Goal: Task Accomplishment & Management: Complete application form

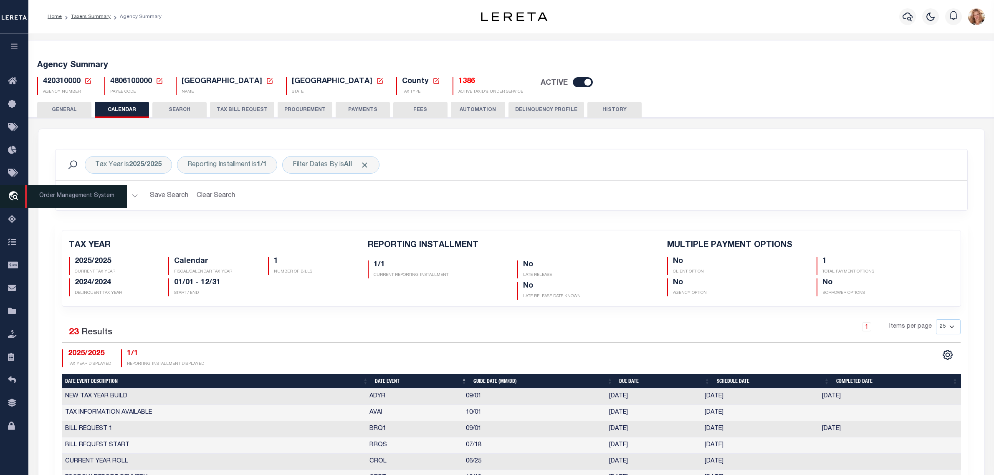
click at [13, 196] on icon "travel_explore" at bounding box center [14, 196] width 13 height 11
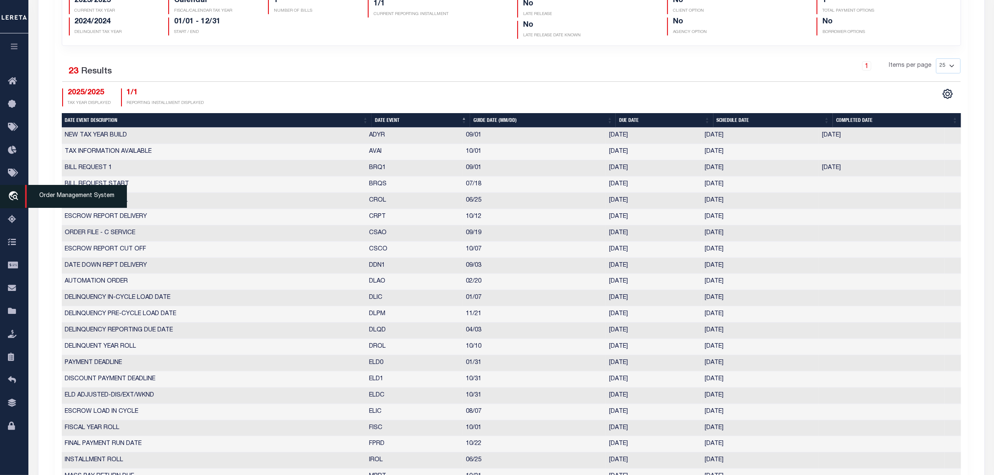
scroll to position [261, 0]
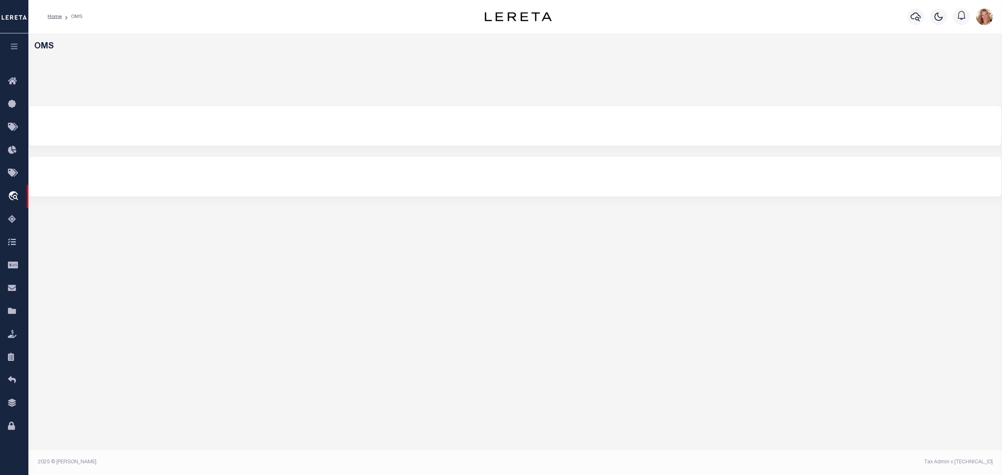
select select "200"
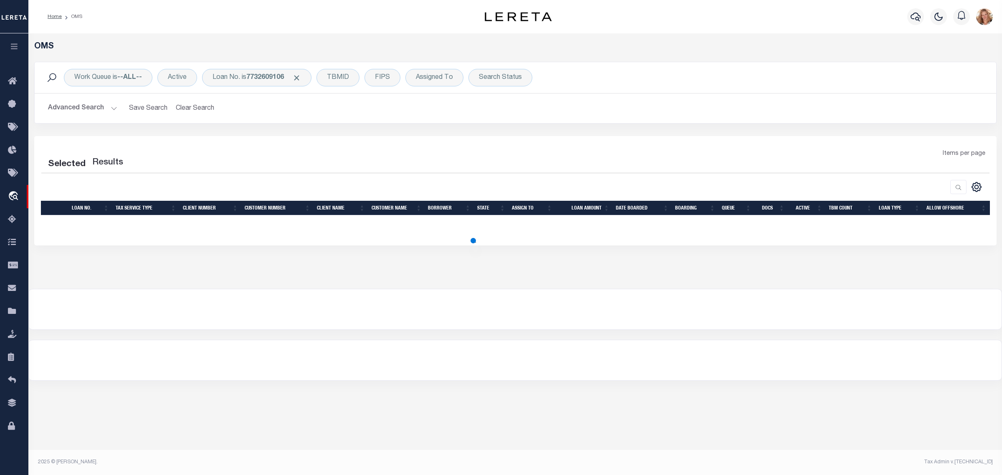
select select "200"
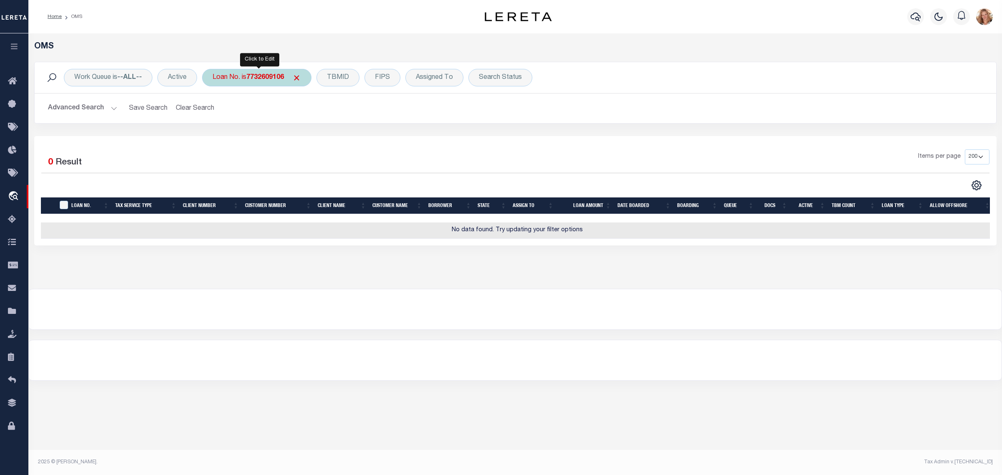
click at [245, 74] on div "Loan No. is 7732609106" at bounding box center [256, 78] width 109 height 18
type input "10404300"
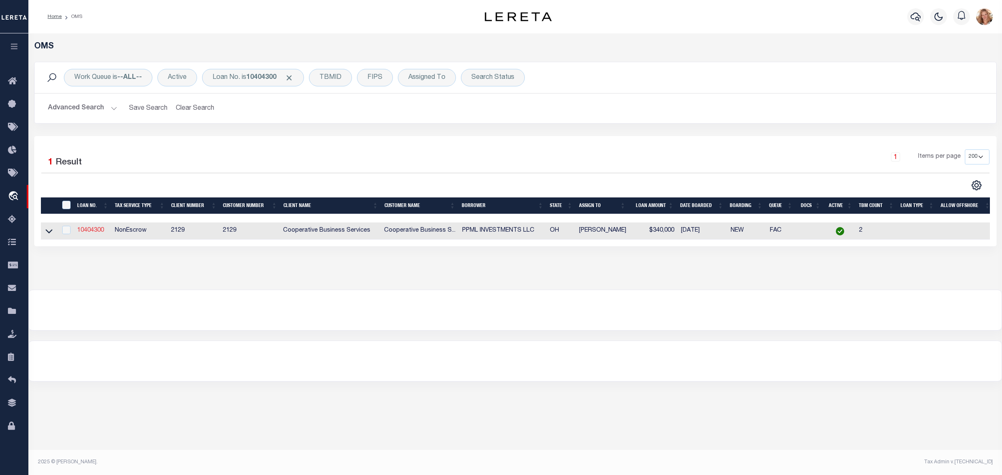
click at [95, 232] on link "10404300" at bounding box center [90, 231] width 27 height 6
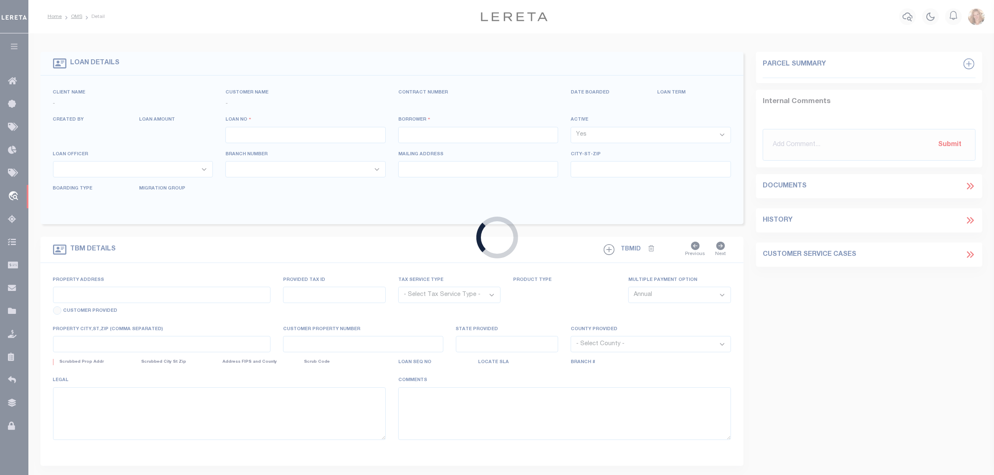
type input "10404300"
type input "PPML INVESTMENTS LLC"
select select
type input "[STREET_ADDRESS]"
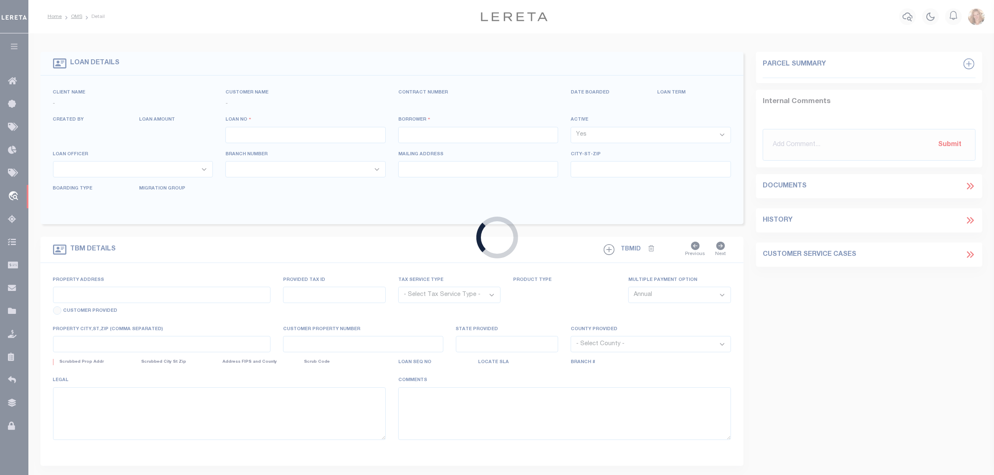
type input "[GEOGRAPHIC_DATA]"
select select
select select "NonEscrow"
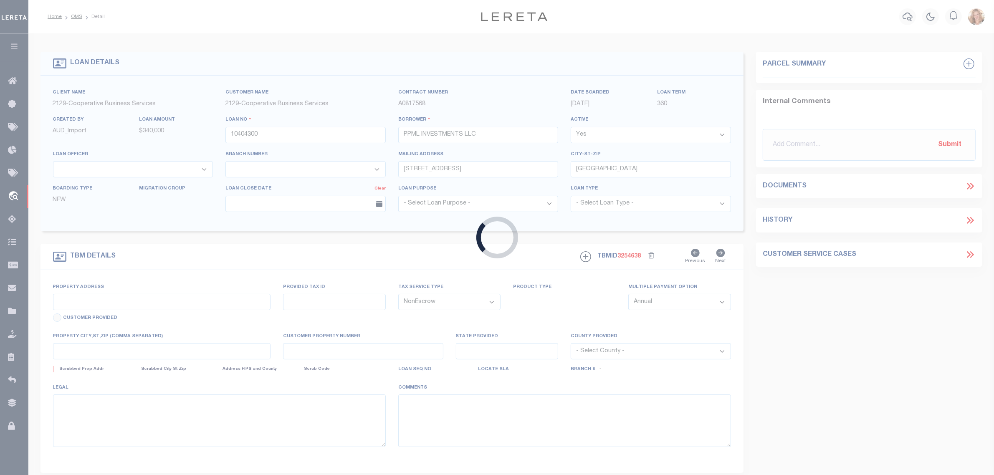
select select "4777"
select select "3334"
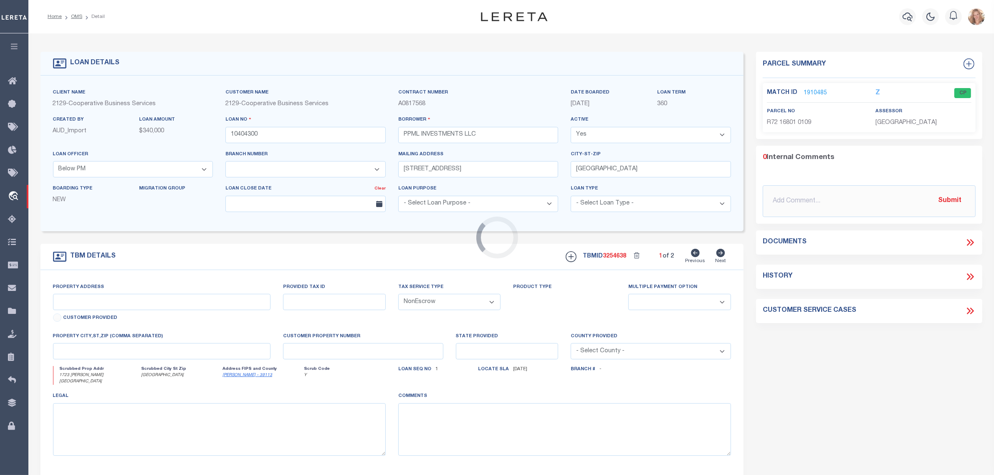
type input "1723 [PERSON_NAME][GEOGRAPHIC_DATA]"
select select
type input "[GEOGRAPHIC_DATA]"
type input "6921"
type input "OH"
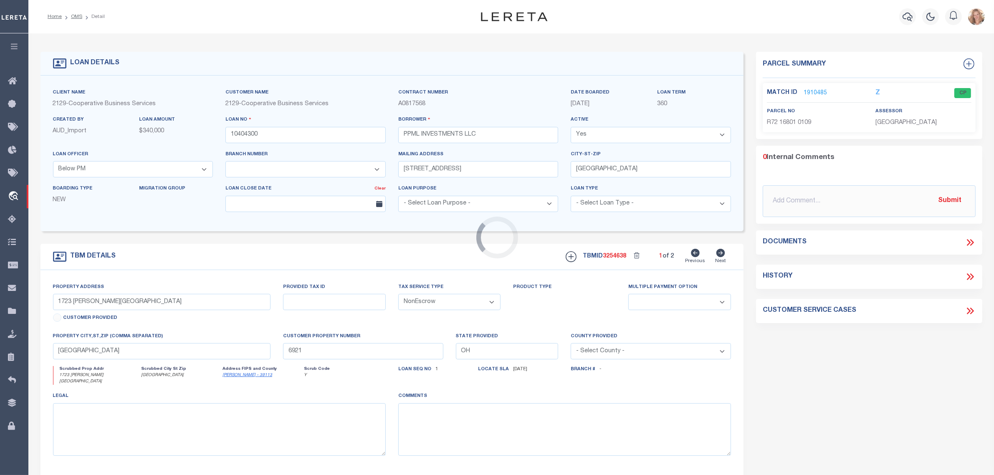
select select
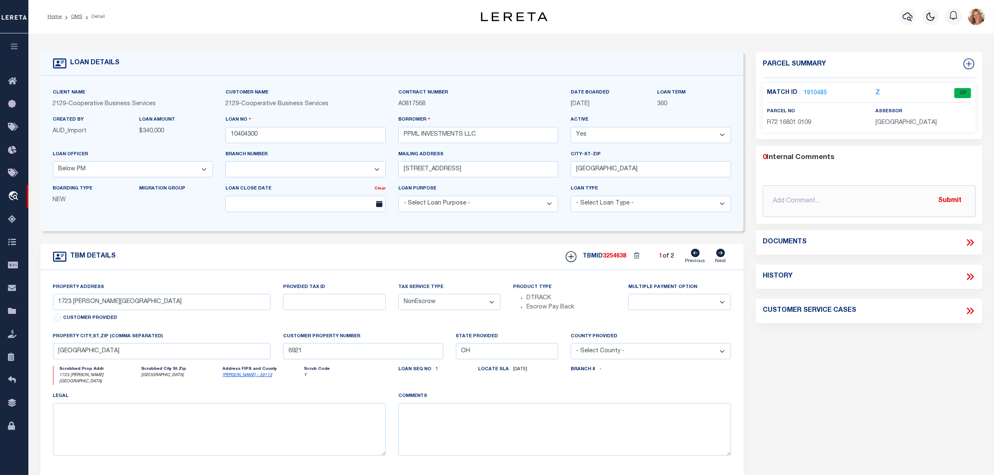
click at [970, 276] on icon at bounding box center [969, 277] width 4 height 7
select select "100"
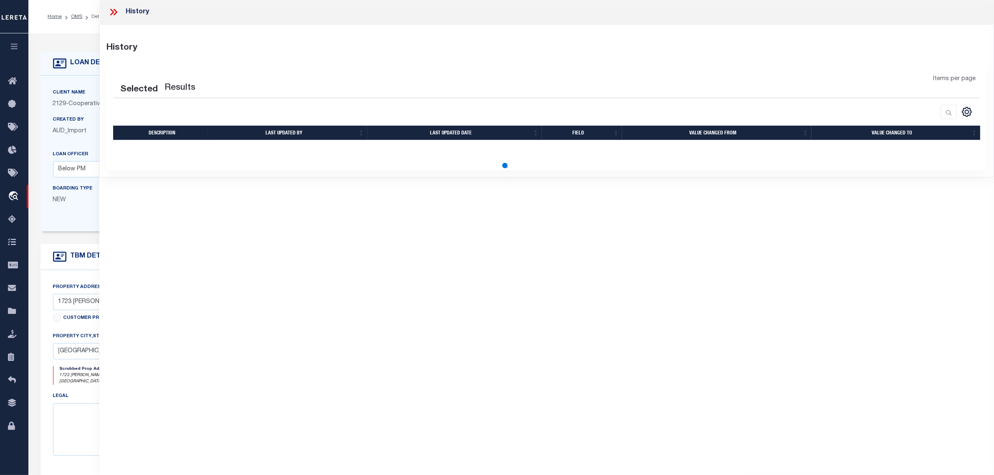
select select "100"
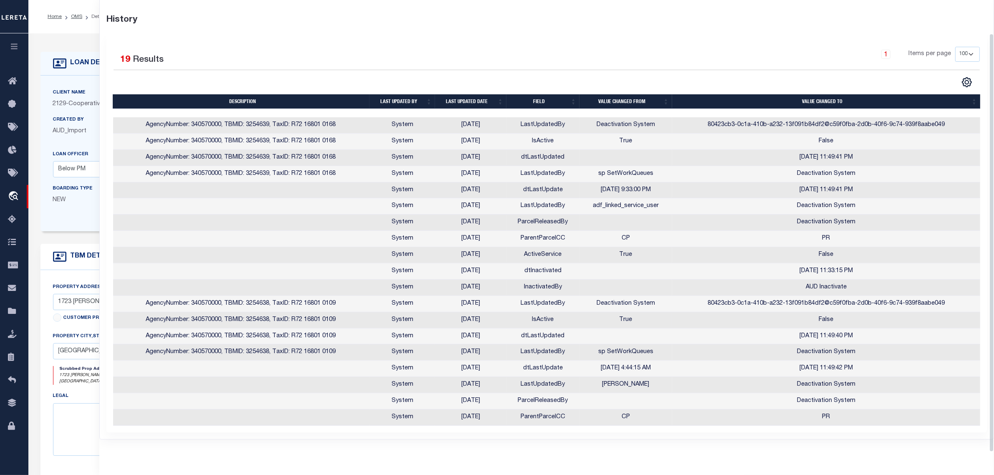
scroll to position [164, 0]
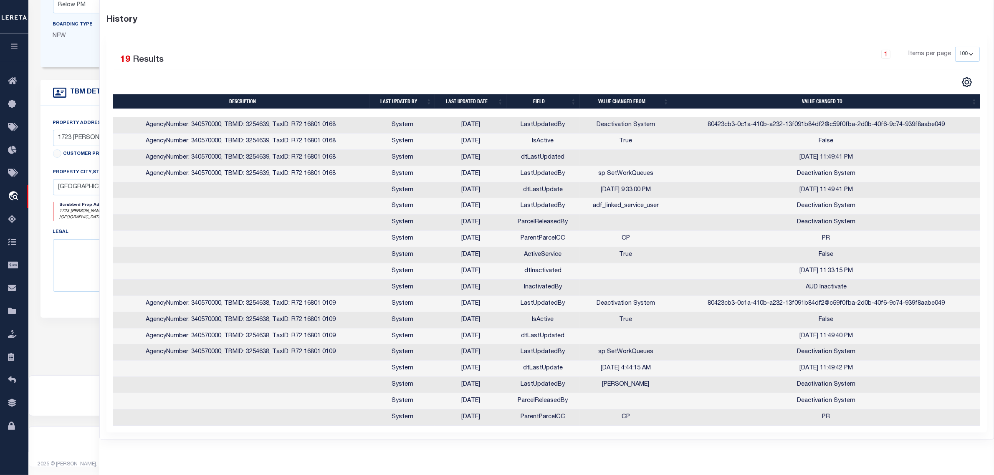
click at [886, 50] on link "1" at bounding box center [886, 54] width 9 height 9
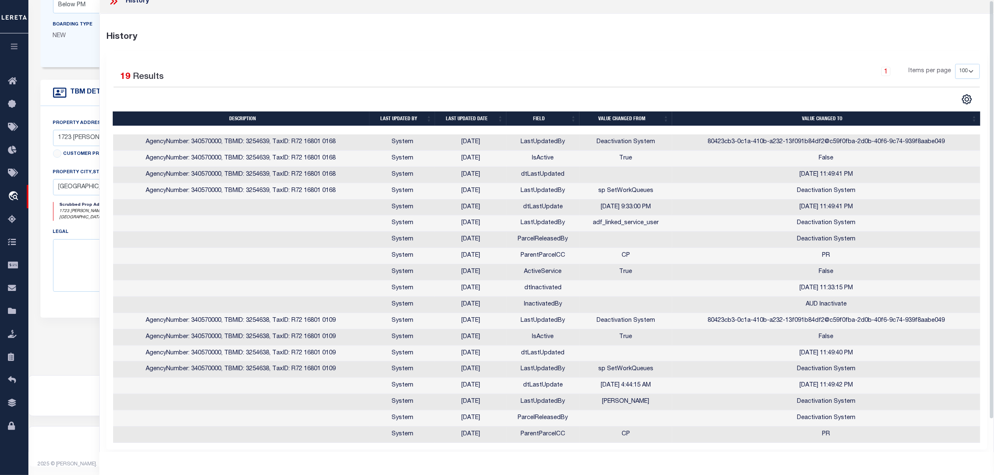
scroll to position [0, 0]
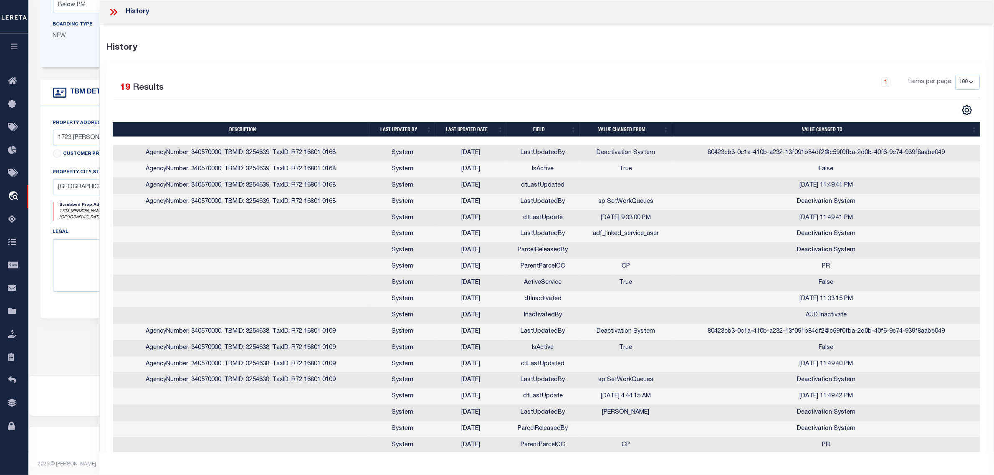
click at [66, 334] on div "TBM DETAILS" at bounding box center [393, 215] width 704 height 271
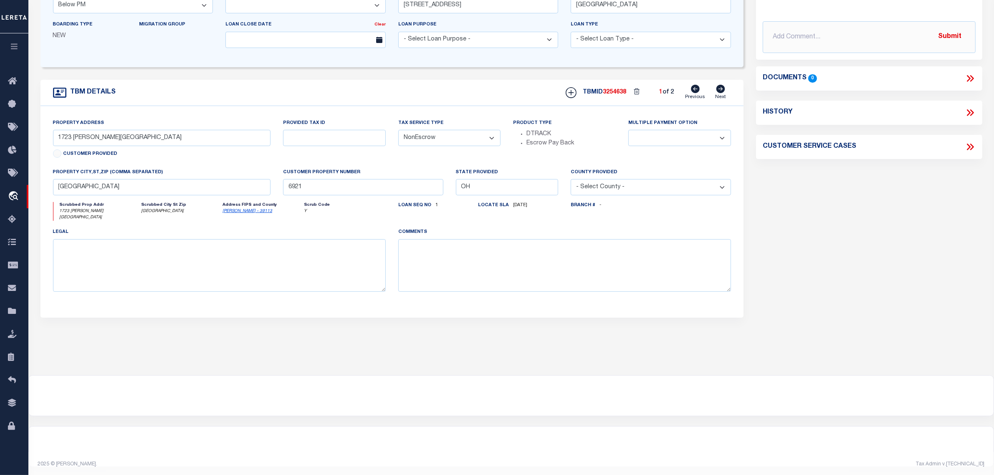
click at [720, 91] on icon at bounding box center [721, 89] width 9 height 8
type input "[STREET_ADDRESS][PERSON_NAME]"
select select
type input "6944"
select select
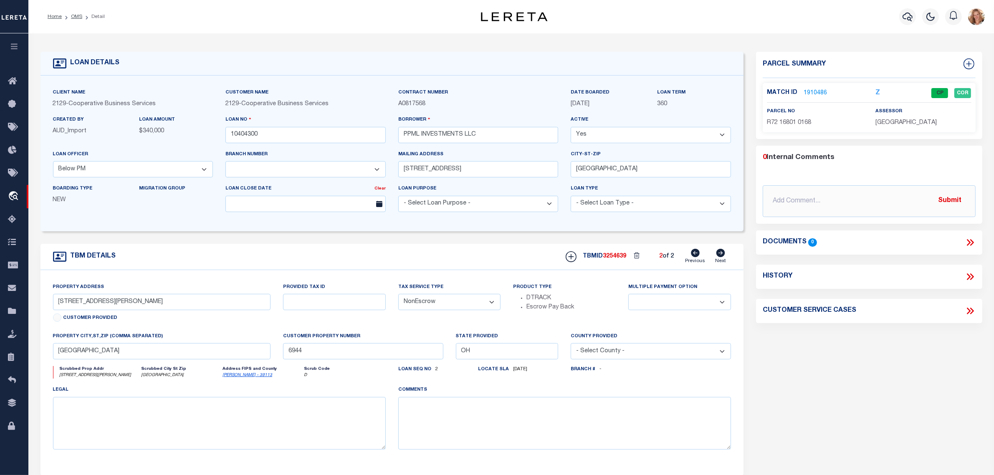
click at [821, 95] on link "1910486" at bounding box center [815, 93] width 23 height 9
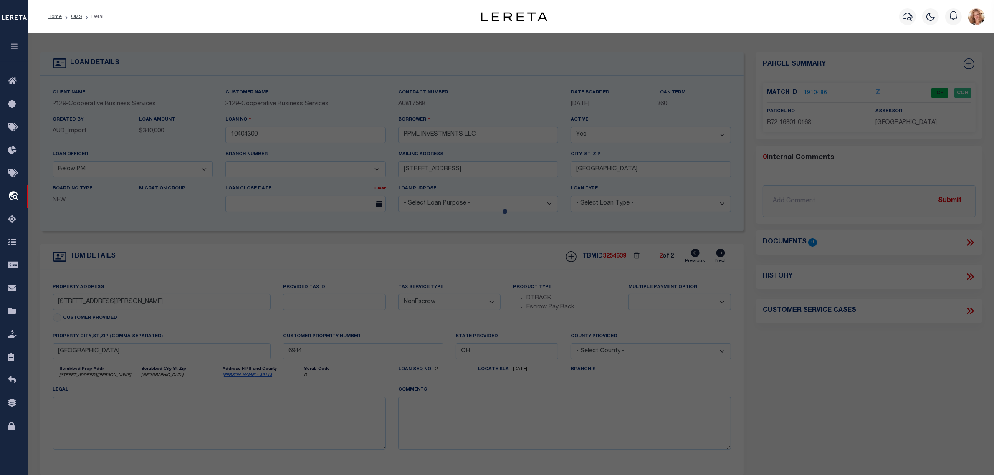
checkbox input "false"
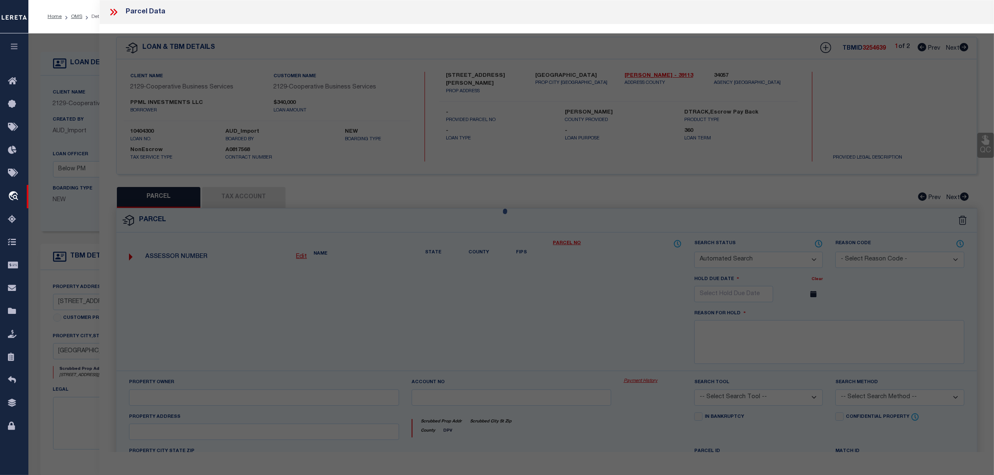
select select "CP"
type input "OHO RENTAL PROPS LLC"
select select
type input "[STREET_ADDRESS][PERSON_NAME]"
type input "[GEOGRAPHIC_DATA]"
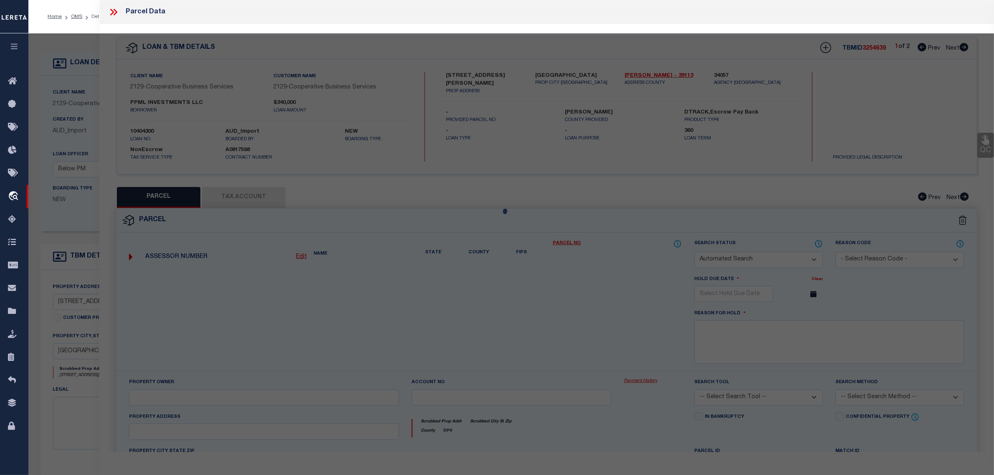
type textarea "75135 PT"
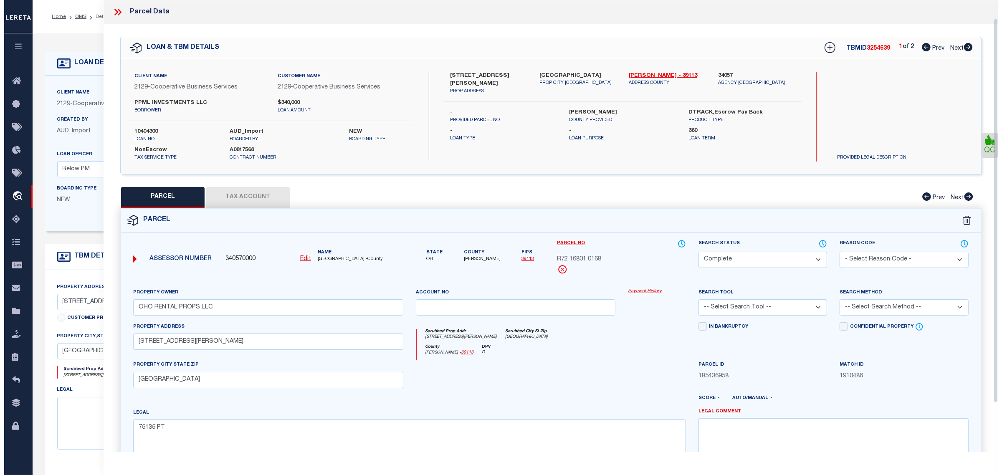
scroll to position [80, 0]
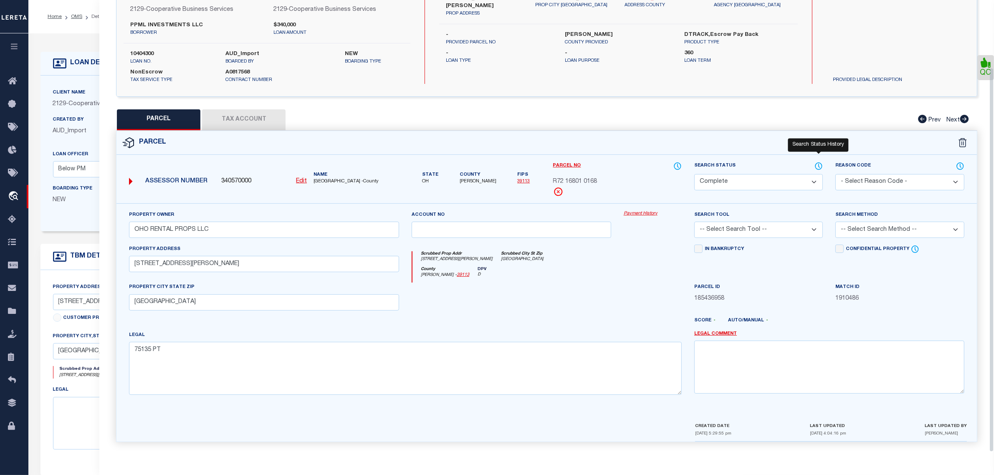
click at [816, 163] on icon at bounding box center [819, 166] width 7 height 7
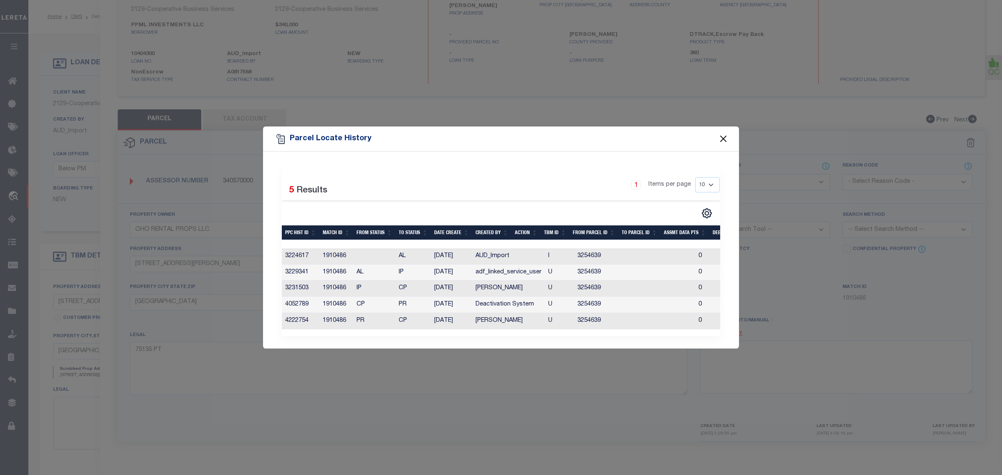
click at [723, 134] on button "Close" at bounding box center [723, 139] width 11 height 11
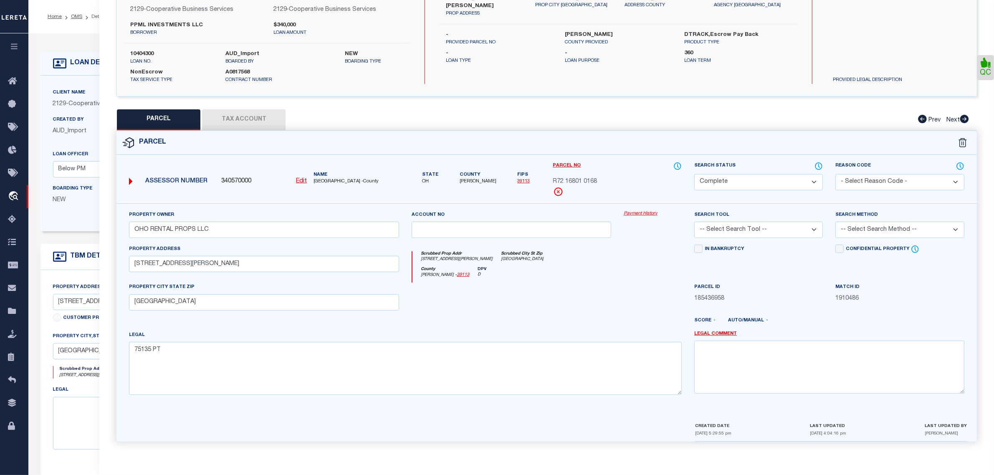
click at [73, 242] on form "LOAN DETAILS Client Name 2129 - Customer Name" at bounding box center [393, 280] width 704 height 456
